Goal: Transaction & Acquisition: Subscribe to service/newsletter

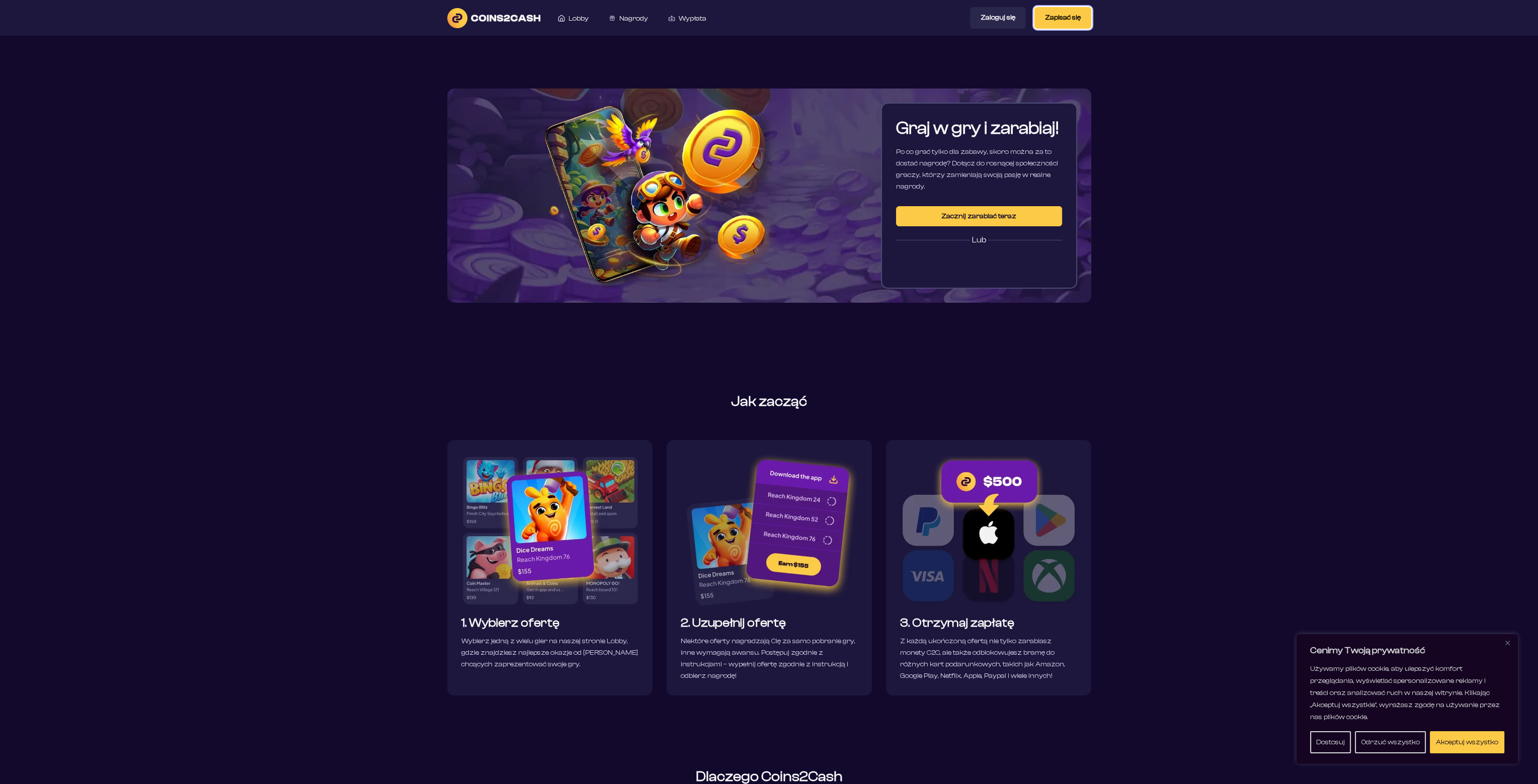
click at [1057, 20] on font "Zapisać się" at bounding box center [1062, 17] width 35 height 8
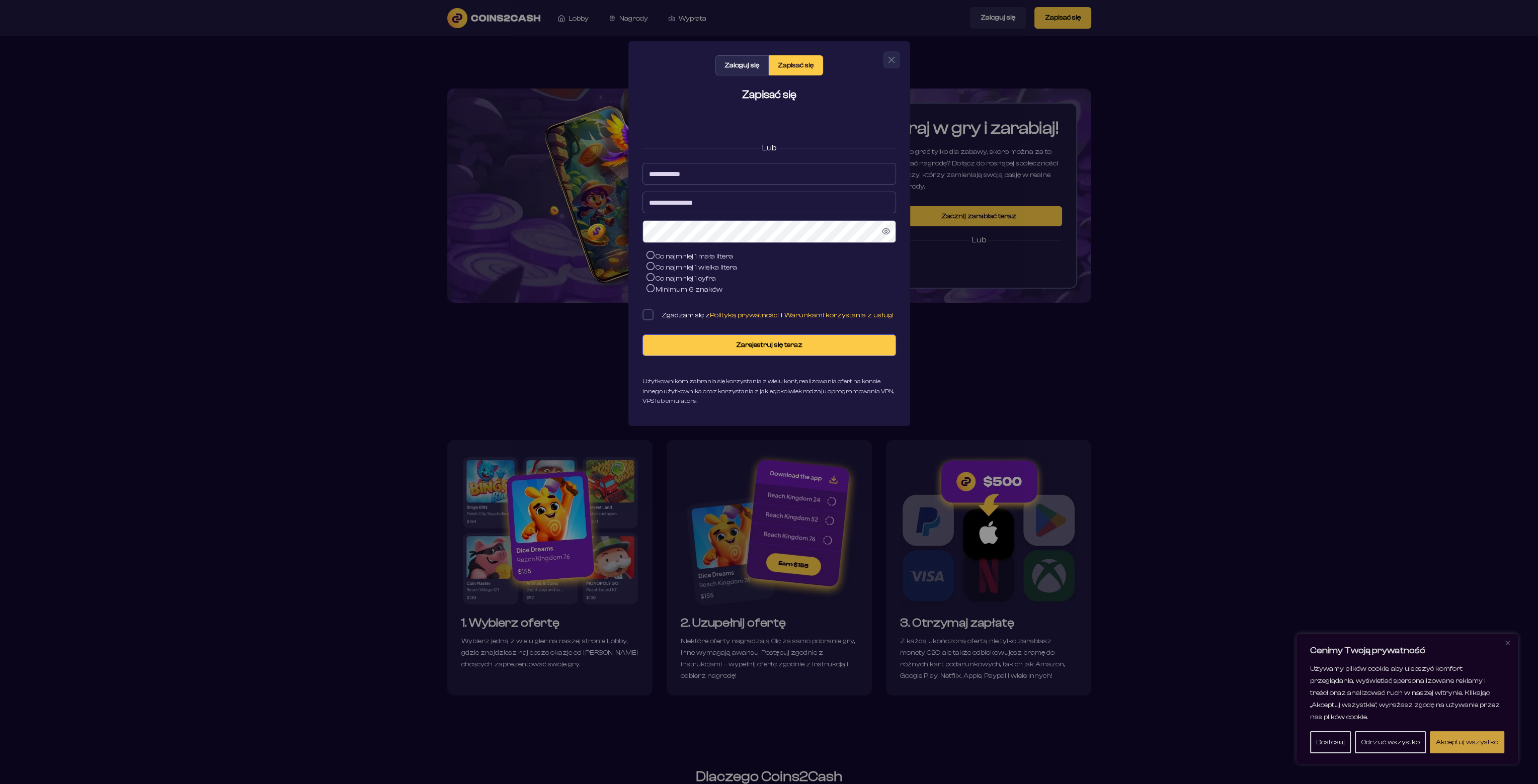
click at [1467, 750] on button "Akceptuj wszystko" at bounding box center [1467, 742] width 74 height 22
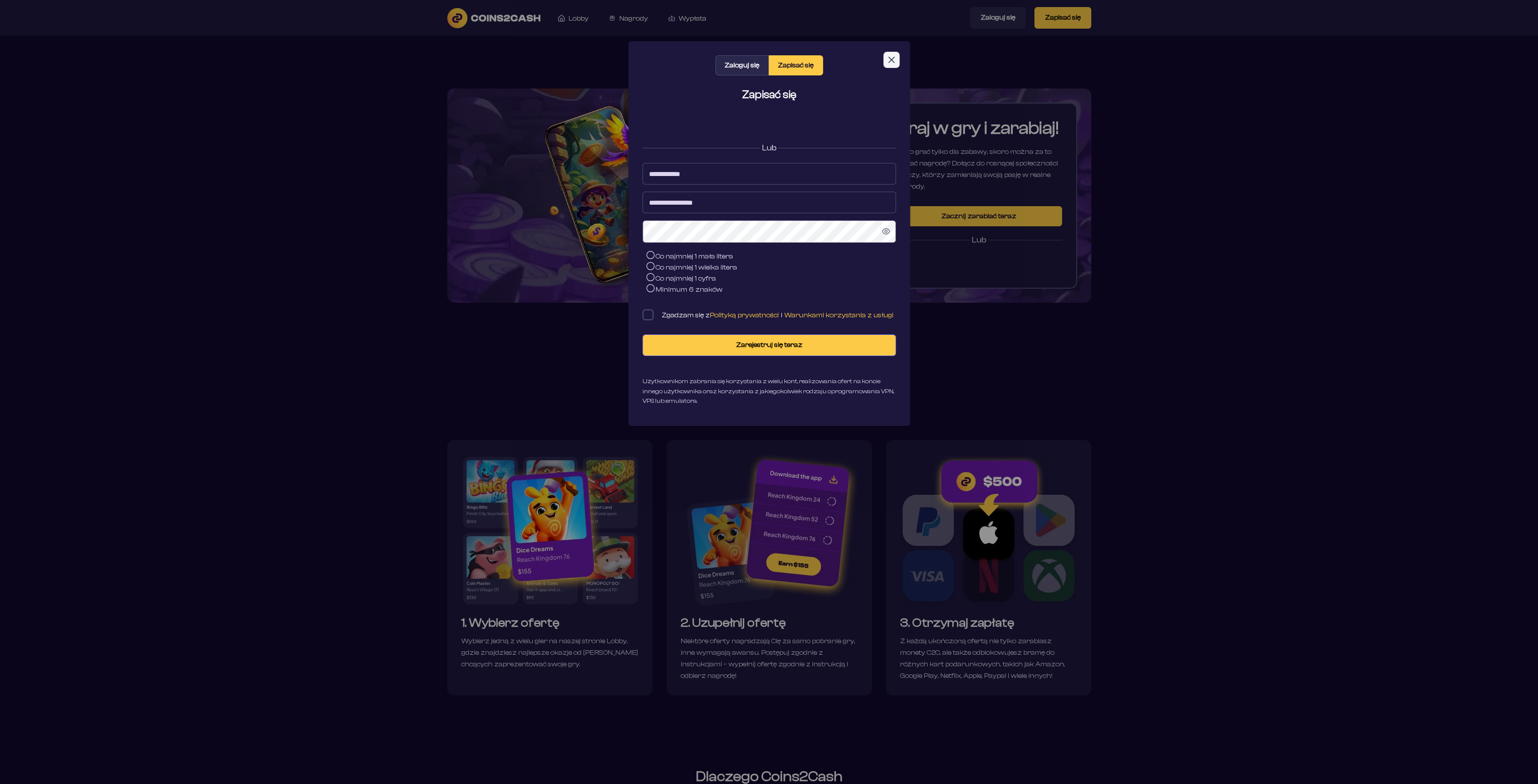
click at [883, 59] on button "Zamknąć" at bounding box center [891, 60] width 16 height 16
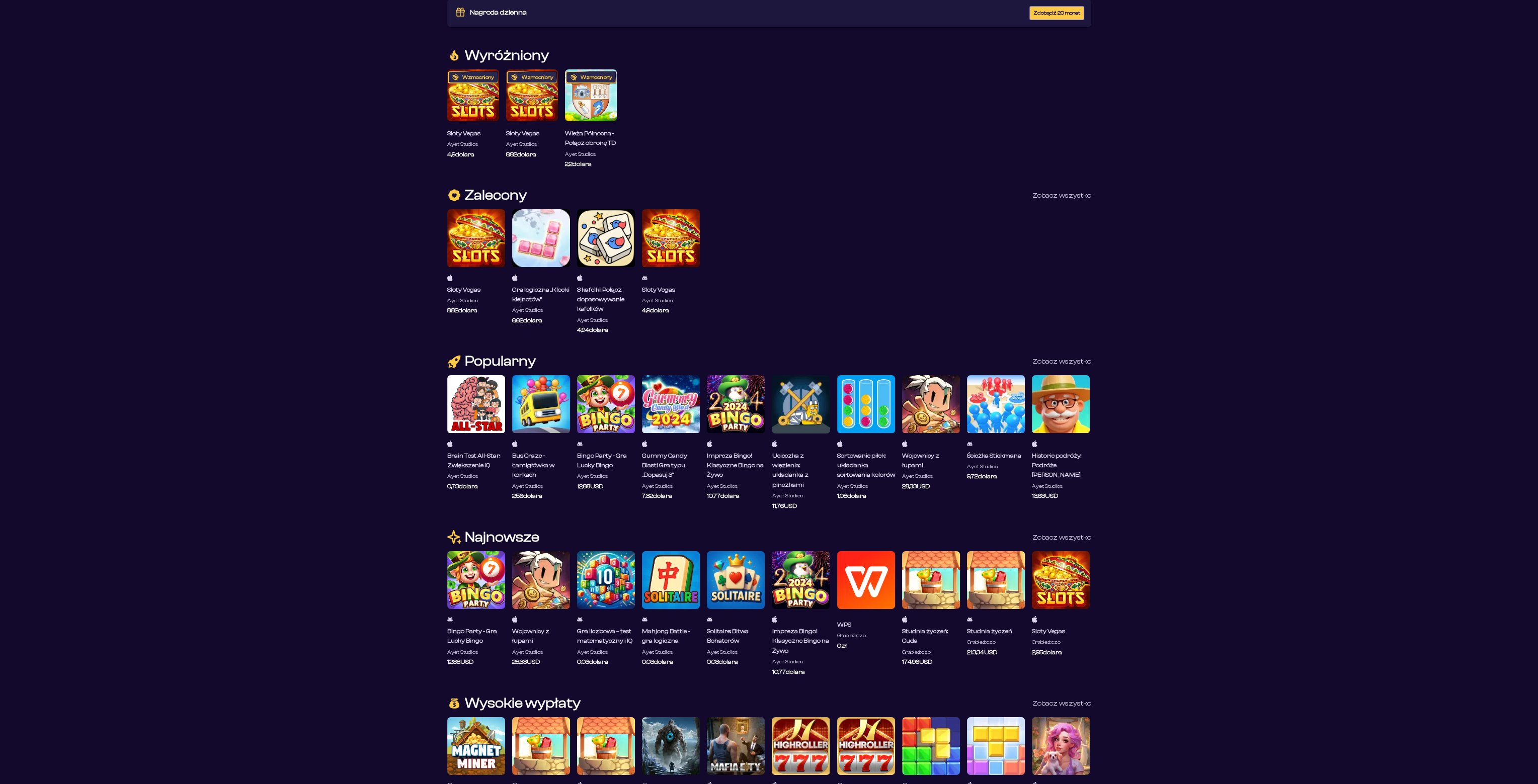
scroll to position [150, 0]
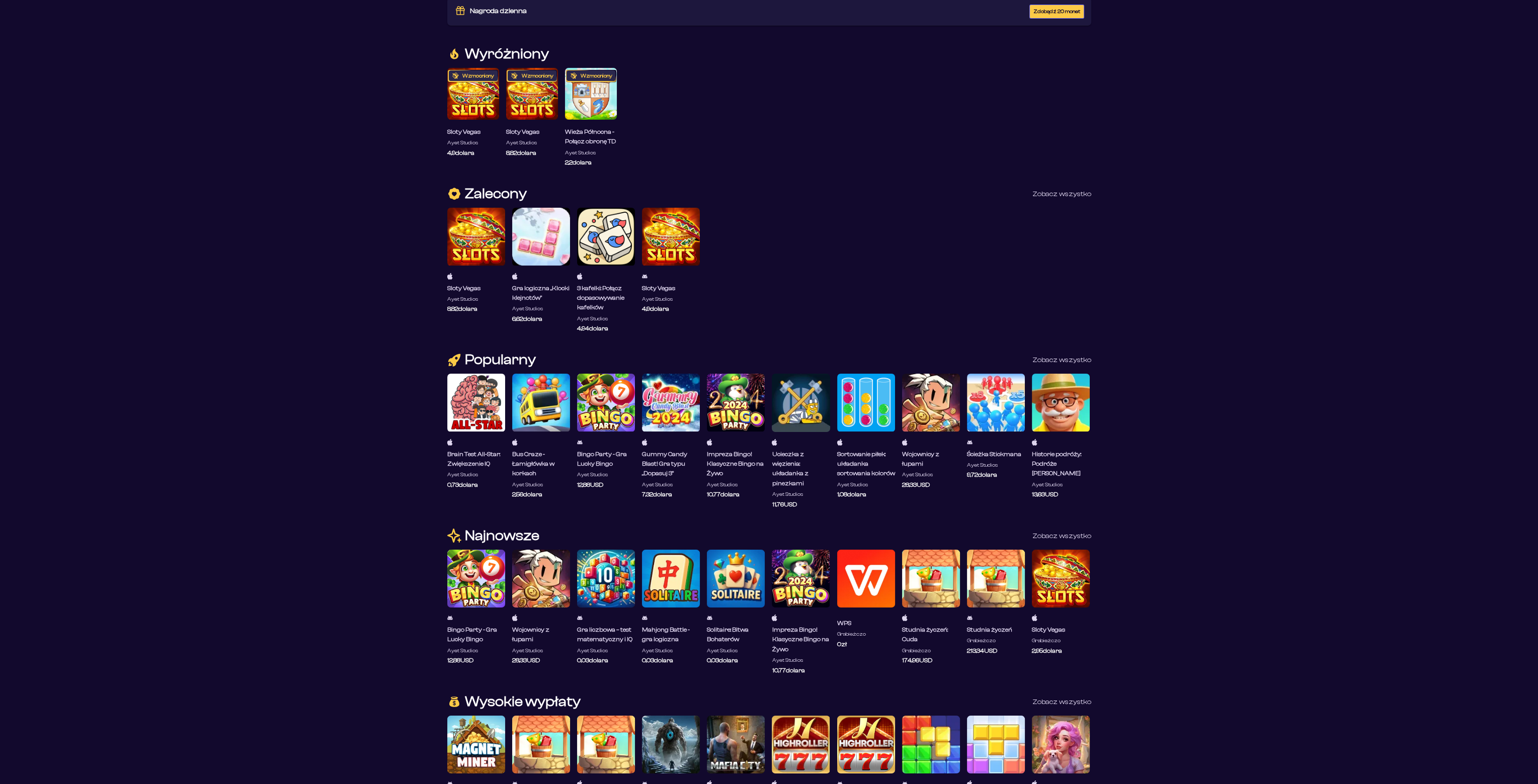
click at [681, 243] on div at bounding box center [671, 237] width 58 height 58
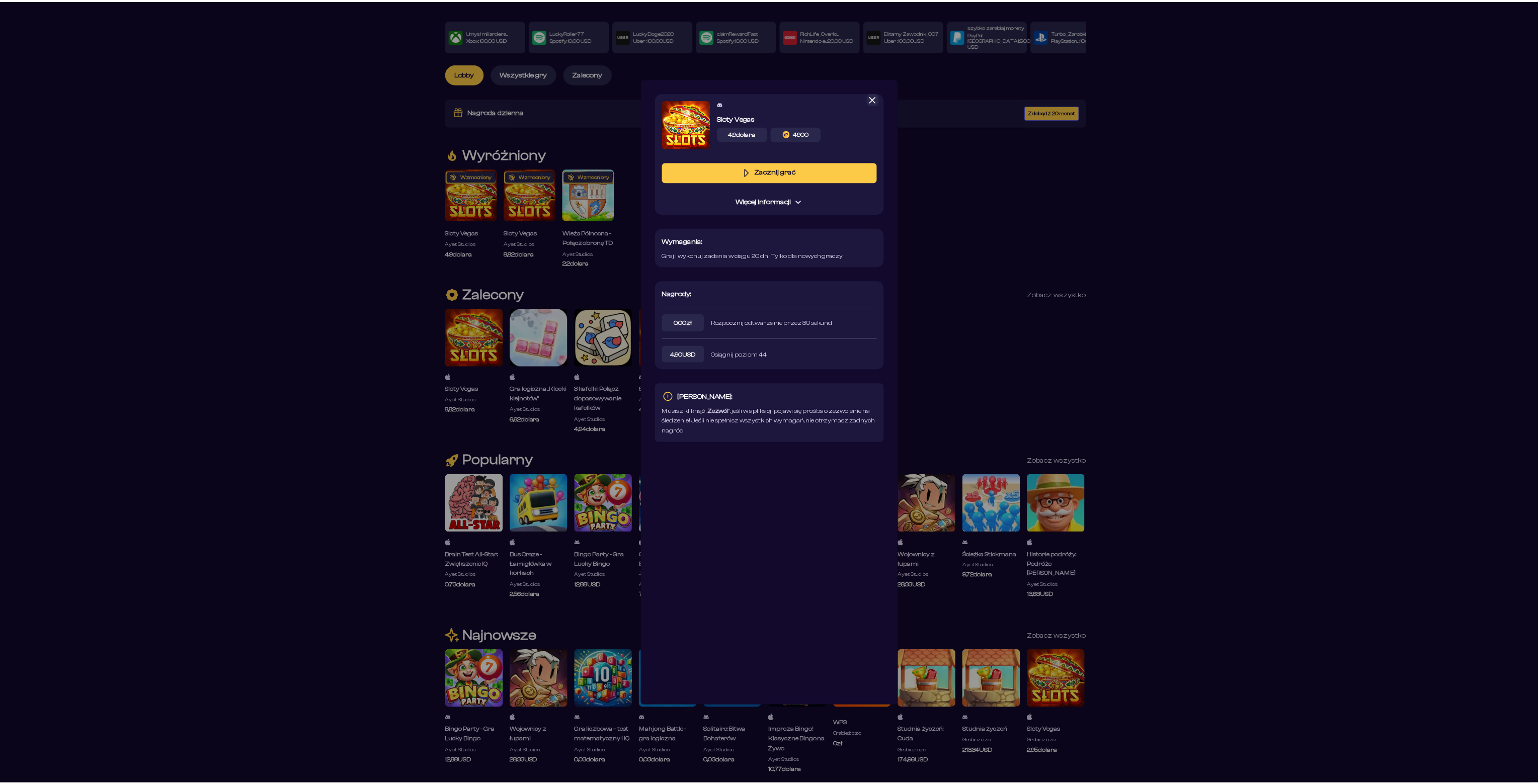
scroll to position [0, 0]
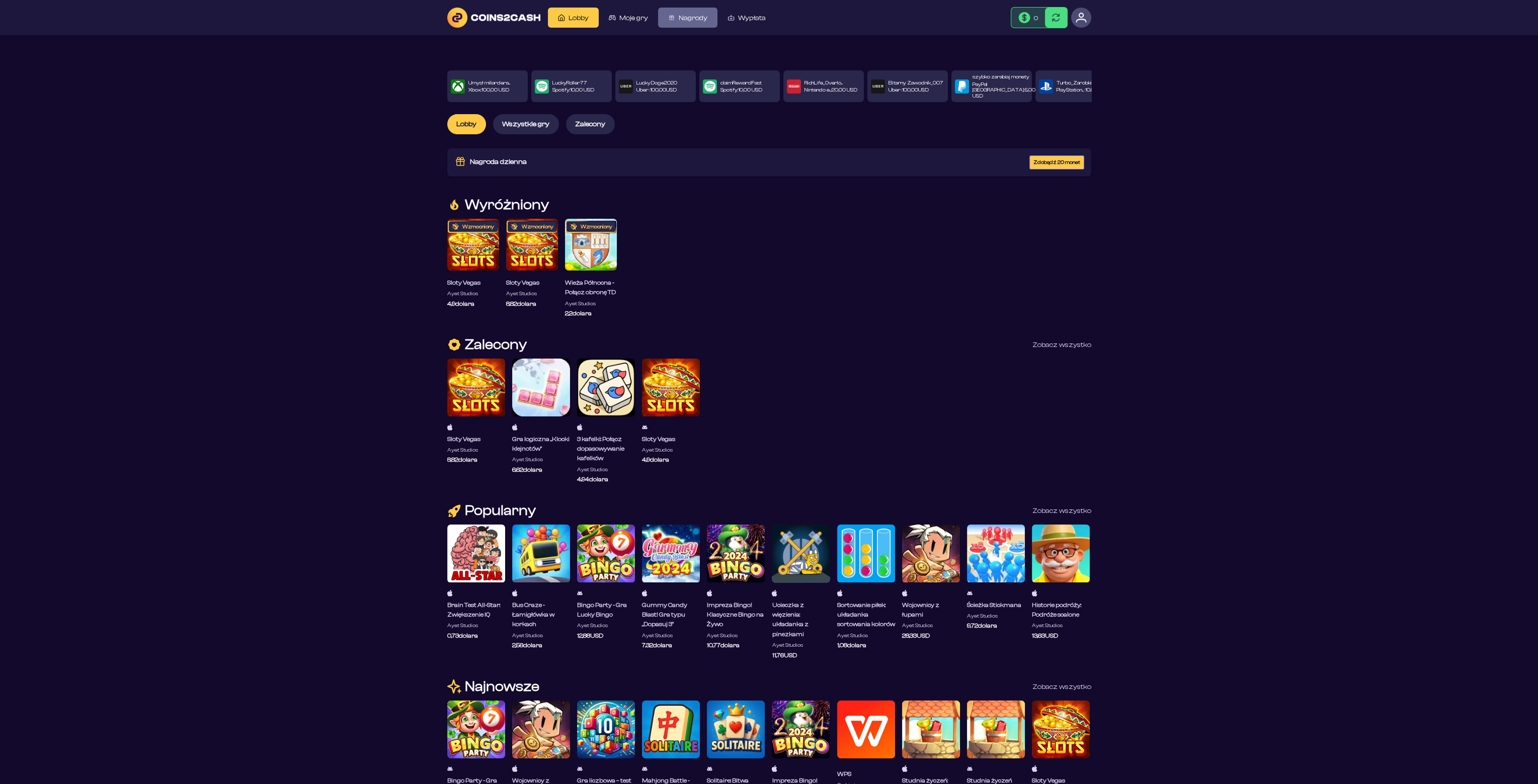
click at [698, 21] on font "Nagrody" at bounding box center [693, 18] width 29 height 8
